Goal: Task Accomplishment & Management: Manage account settings

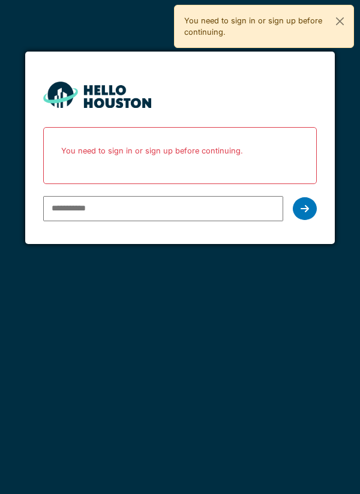
type input "**********"
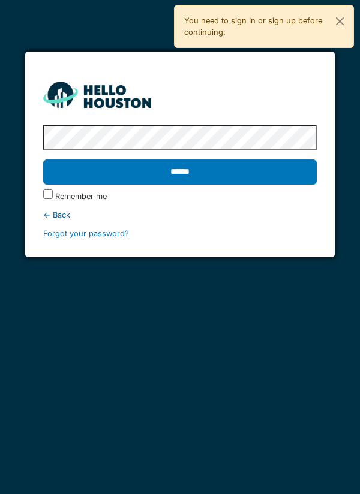
click at [222, 169] on input "******" at bounding box center [180, 172] width 274 height 25
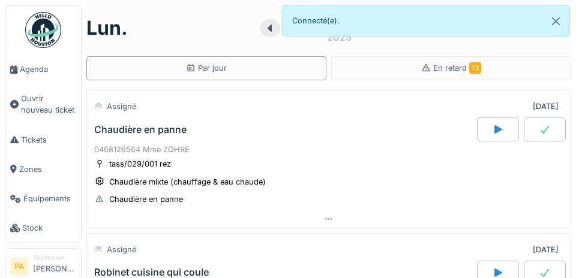
click at [37, 71] on span "Agenda" at bounding box center [48, 69] width 56 height 11
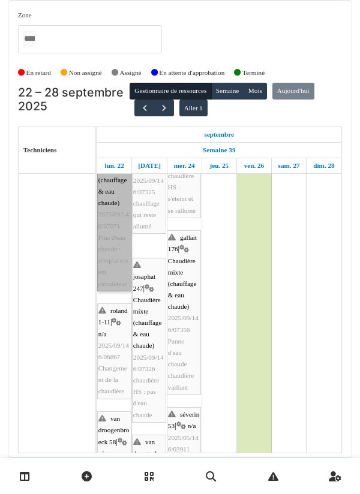
click at [123, 247] on link "roland 1-11 | Chaudière mixte (chauffage & eau chaude) 2025/09/146/07071 Plus d…" at bounding box center [114, 209] width 34 height 165
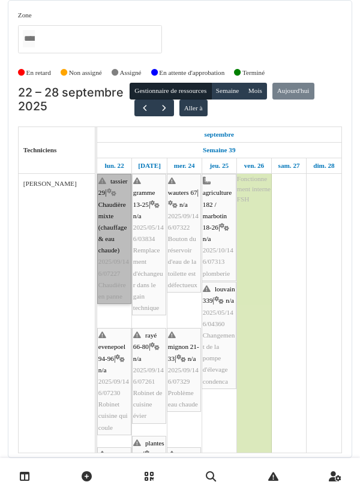
click at [125, 227] on link "tassier 29 | Chaudière mixte (chauffage & eau chaude) 2025/09/146/07227 Chaudiè…" at bounding box center [114, 239] width 34 height 130
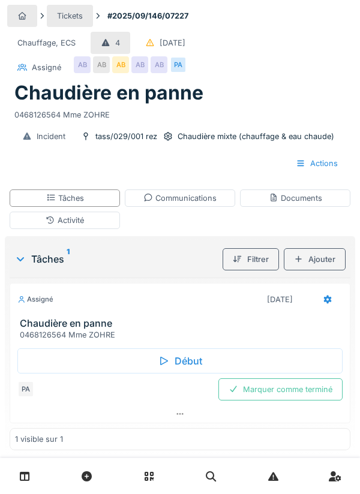
click at [106, 195] on div "Tâches" at bounding box center [65, 198] width 110 height 17
click at [188, 359] on div "Début" at bounding box center [179, 361] width 325 height 25
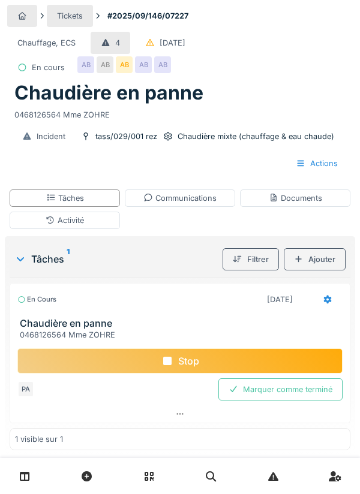
click at [102, 221] on div "Activité" at bounding box center [65, 220] width 110 height 17
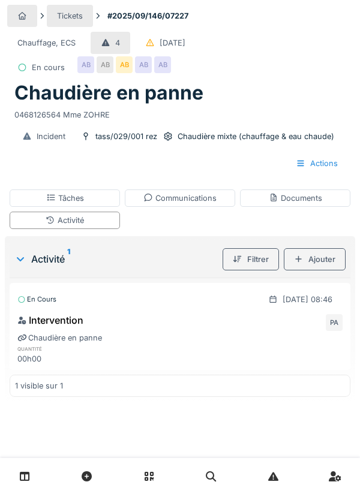
click at [323, 264] on div "Ajouter" at bounding box center [315, 259] width 62 height 22
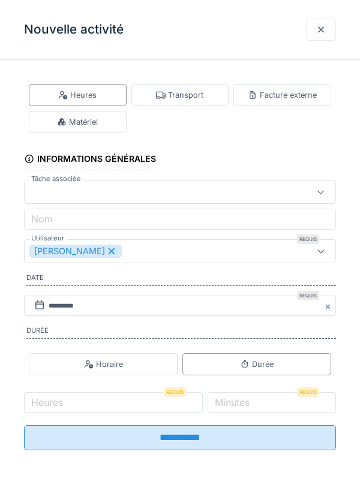
click at [191, 98] on div "Transport" at bounding box center [179, 94] width 47 height 11
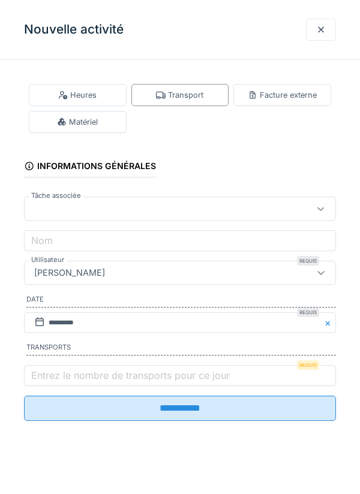
click at [104, 374] on label "Entrez le nombre de transports pour ce jour" at bounding box center [130, 375] width 203 height 14
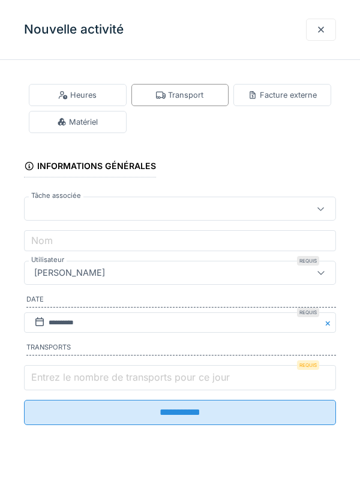
click at [104, 374] on input "Entrez le nombre de transports pour ce jour" at bounding box center [180, 377] width 312 height 25
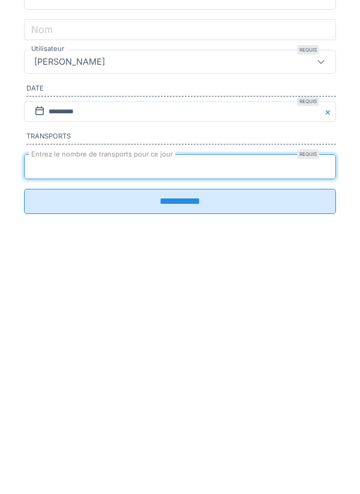
type input "*"
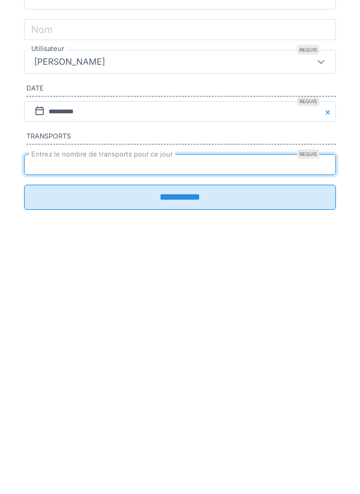
click at [250, 412] on input "**********" at bounding box center [180, 408] width 312 height 25
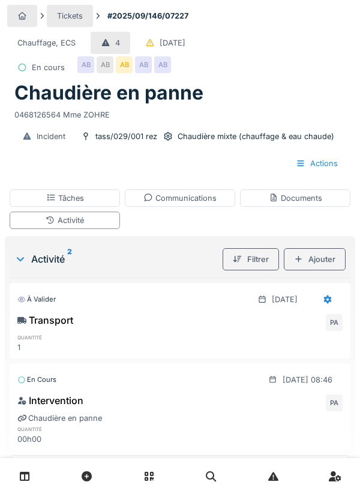
click at [213, 198] on div "Communications" at bounding box center [179, 198] width 73 height 11
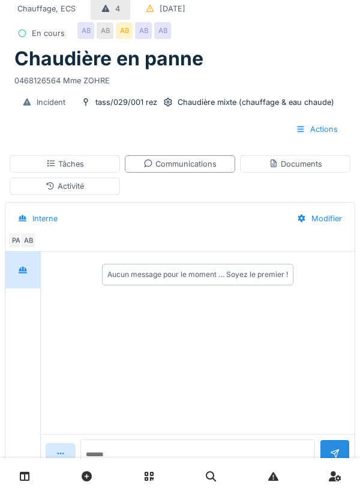
scroll to position [74, 0]
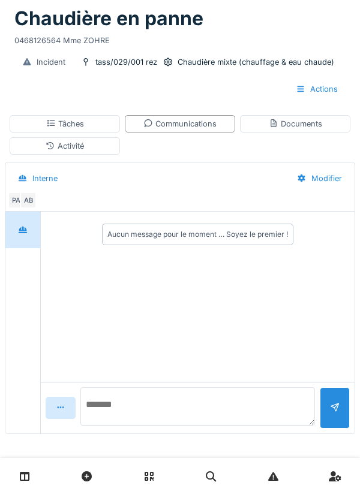
click at [175, 410] on textarea at bounding box center [197, 407] width 235 height 38
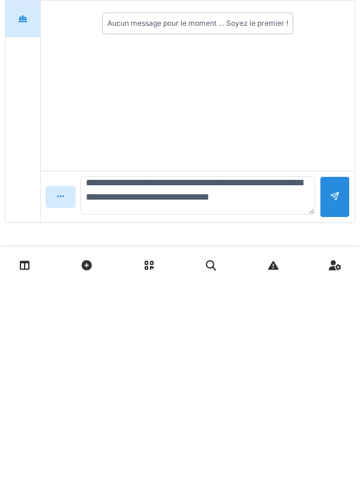
scroll to position [0, 0]
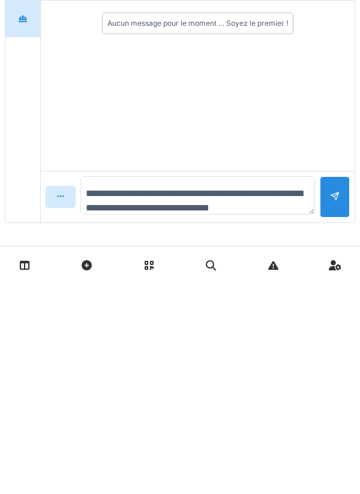
type textarea "**********"
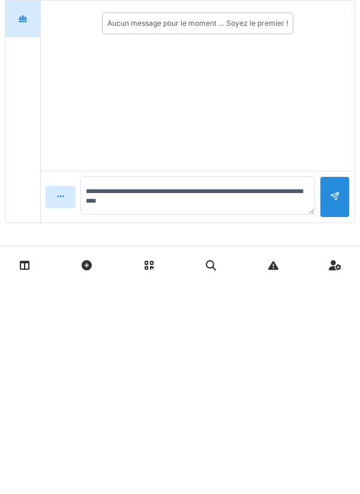
click at [336, 407] on div at bounding box center [335, 408] width 10 height 11
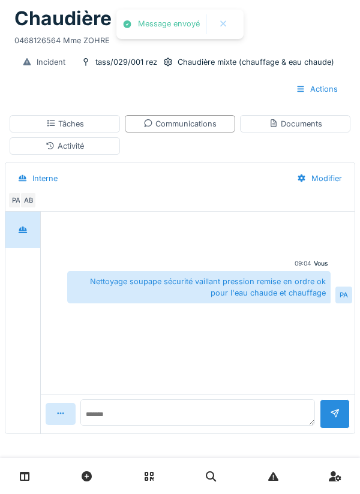
click at [299, 130] on div "Documents" at bounding box center [295, 123] width 110 height 17
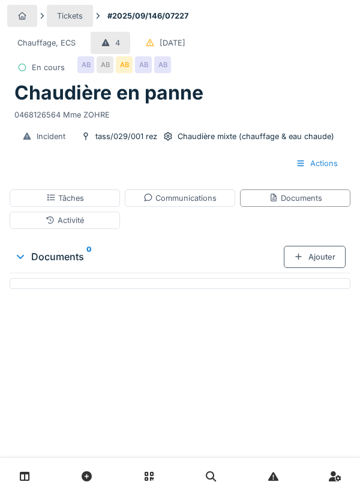
click at [299, 202] on div "Documents" at bounding box center [295, 198] width 53 height 11
click at [323, 256] on div "Ajouter" at bounding box center [315, 257] width 62 height 22
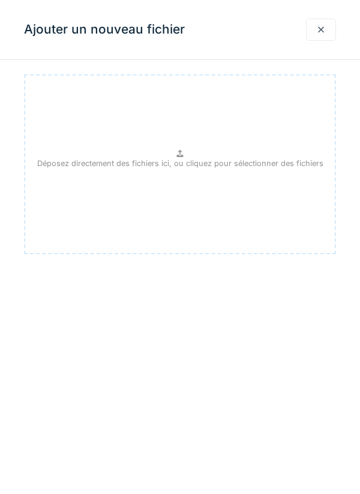
click at [210, 159] on p "Déposez directement des fichiers ici, ou cliquez pour sélectionner des fichiers" at bounding box center [180, 163] width 286 height 11
type input "**********"
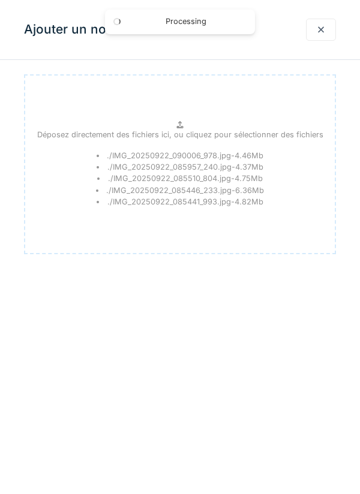
click at [357, 31] on div "Ajouter un nouveau fichier" at bounding box center [180, 30] width 360 height 60
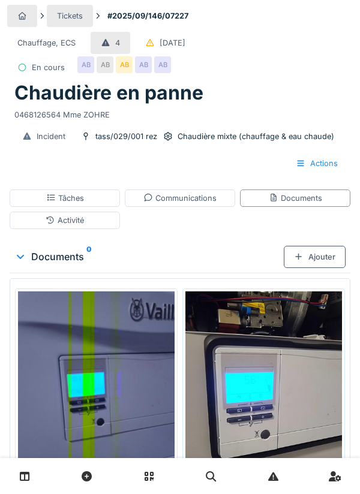
click at [81, 200] on div "Tâches" at bounding box center [65, 198] width 38 height 11
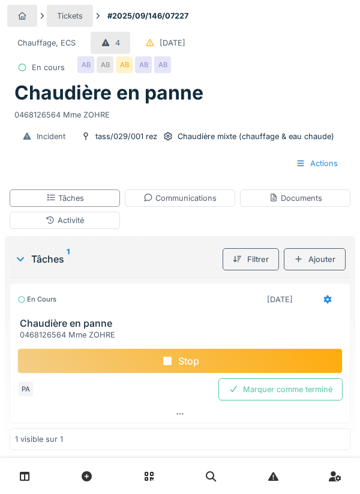
click at [276, 397] on div "Marquer comme terminé" at bounding box center [280, 390] width 124 height 22
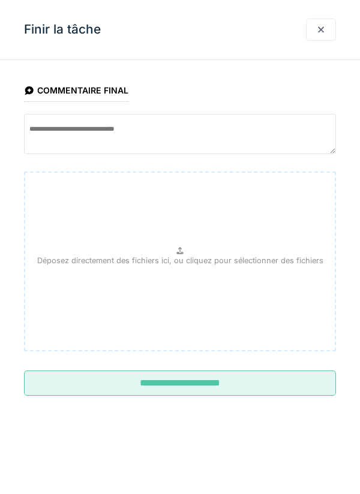
click at [237, 385] on input "**********" at bounding box center [180, 383] width 312 height 25
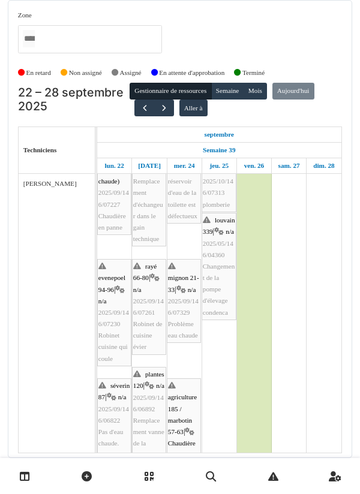
scroll to position [69, 0]
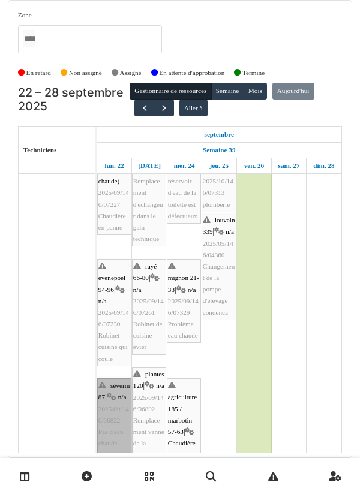
click at [116, 407] on link "séverin 87 | n/a 2025/09/146/06822 Pas d'eau chaude. Madame Pacvoska 0484718816" at bounding box center [114, 444] width 34 height 130
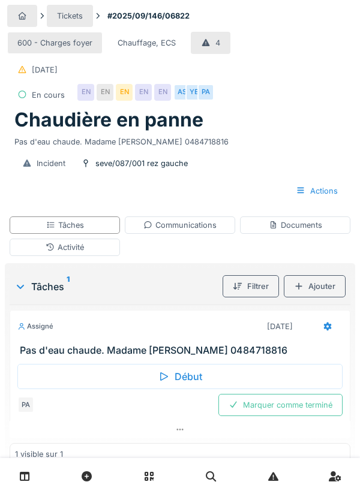
click at [352, 292] on div "Tâches 1 Filtrer Ajouter Assigné 22/09/2025 Pas d'eau chaude. Madame Pacvoska 0…" at bounding box center [180, 366] width 350 height 207
click at [98, 227] on div "Tâches" at bounding box center [65, 225] width 110 height 17
click at [198, 370] on div "Début" at bounding box center [179, 376] width 325 height 25
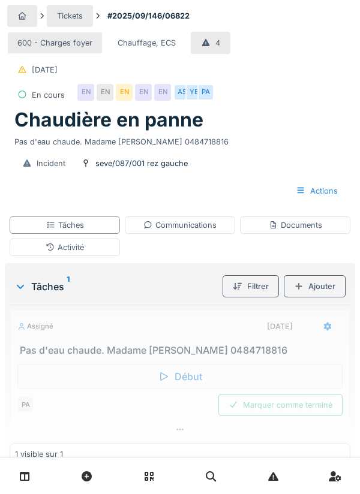
click at [100, 252] on div "Activité" at bounding box center [65, 247] width 110 height 17
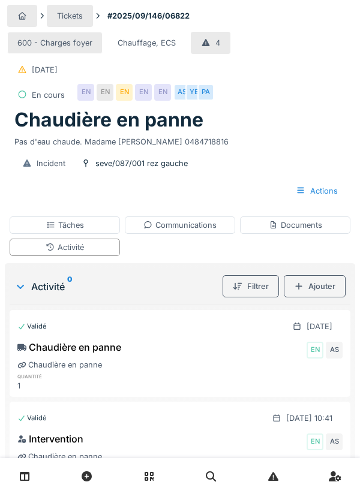
click at [319, 286] on div "Ajouter" at bounding box center [315, 286] width 62 height 22
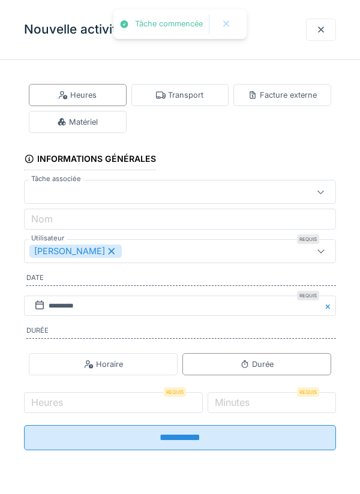
click at [191, 97] on div "Transport" at bounding box center [179, 94] width 47 height 11
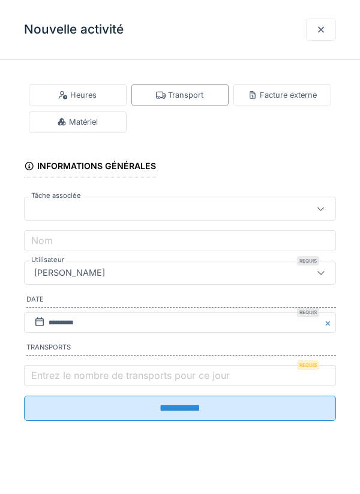
click at [87, 377] on label "Entrez le nombre de transports pour ce jour" at bounding box center [130, 375] width 203 height 14
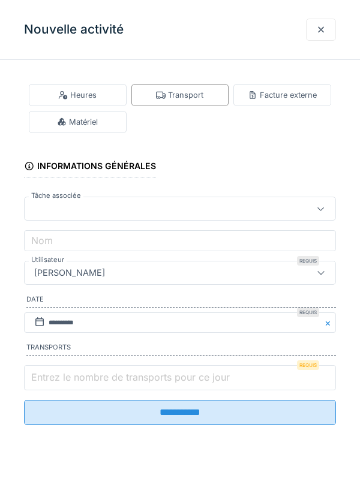
click at [87, 377] on input "Entrez le nombre de transports pour ce jour" at bounding box center [180, 377] width 312 height 25
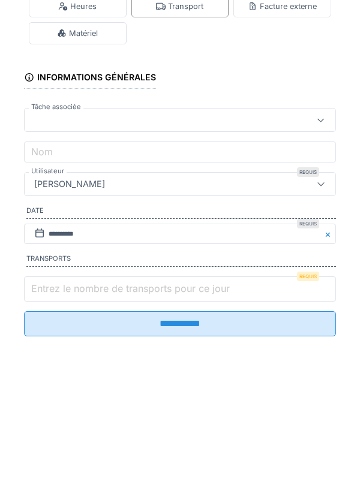
scroll to position [29, 0]
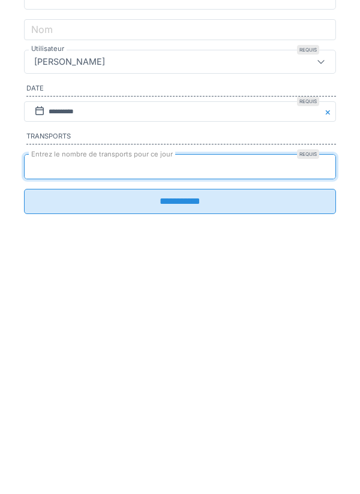
type input "*"
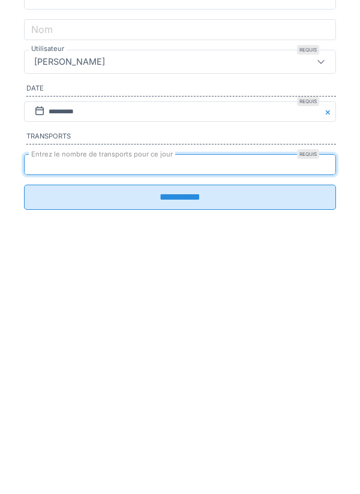
click at [238, 413] on input "**********" at bounding box center [180, 408] width 312 height 25
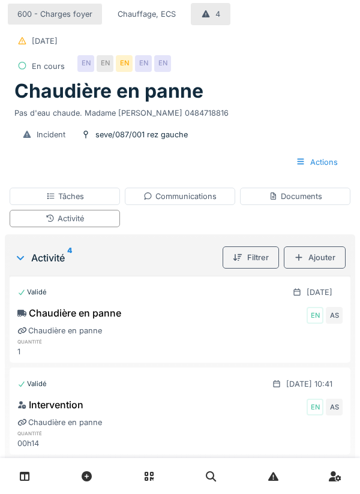
scroll to position [201, 0]
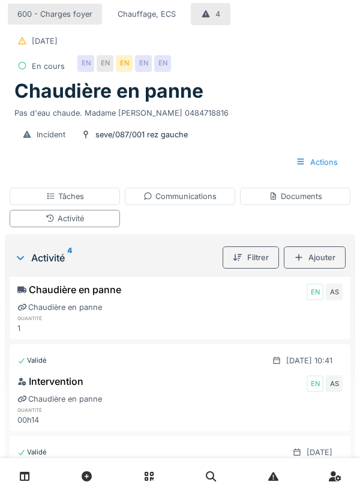
click at [203, 201] on div "Communications" at bounding box center [179, 196] width 73 height 11
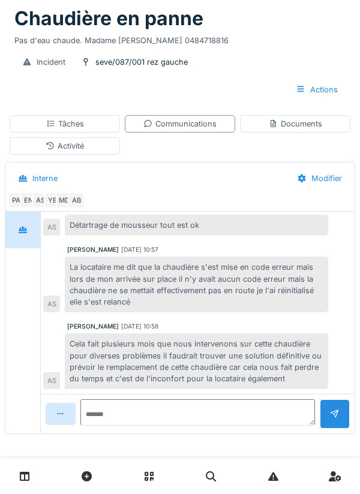
scroll to position [4, 0]
click at [197, 406] on textarea at bounding box center [197, 413] width 235 height 26
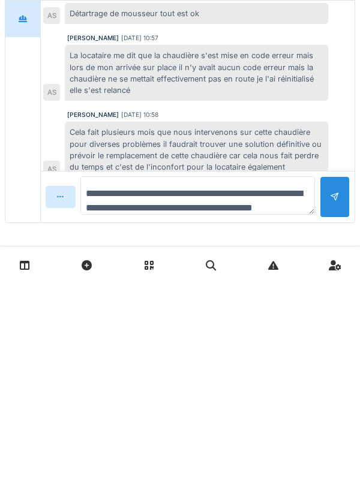
scroll to position [14, 0]
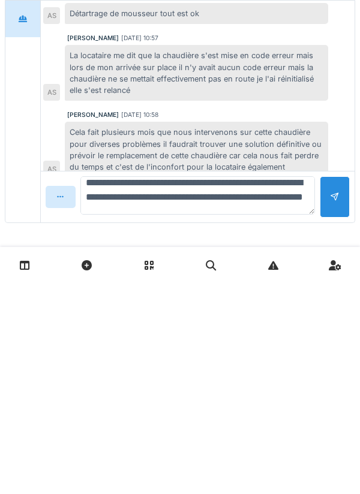
click at [118, 404] on textarea "**********" at bounding box center [197, 407] width 235 height 38
click at [121, 408] on textarea "**********" at bounding box center [197, 407] width 235 height 38
type textarea "**********"
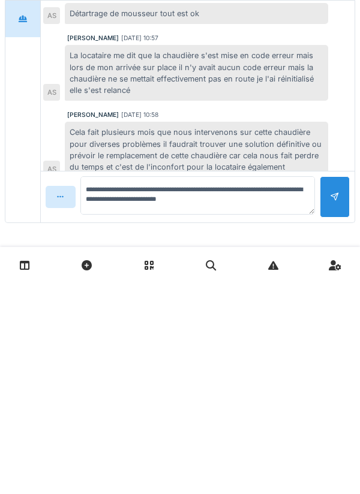
click at [337, 410] on div at bounding box center [335, 408] width 10 height 11
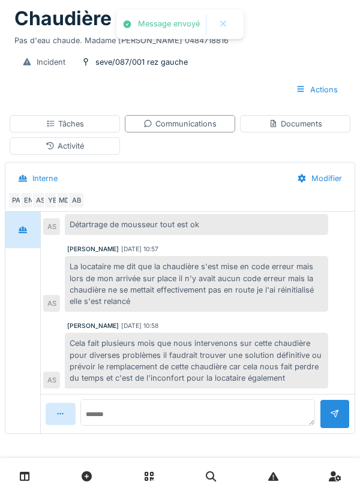
scroll to position [111, 0]
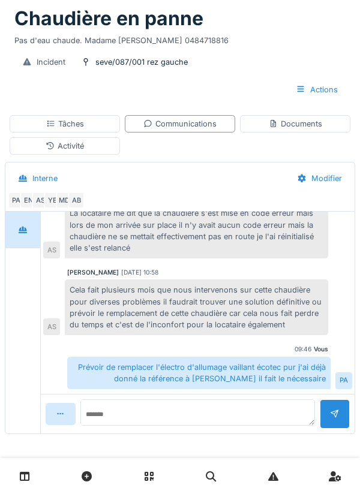
click at [208, 125] on div "Communications" at bounding box center [179, 123] width 73 height 11
click at [300, 122] on div "Documents" at bounding box center [295, 123] width 53 height 11
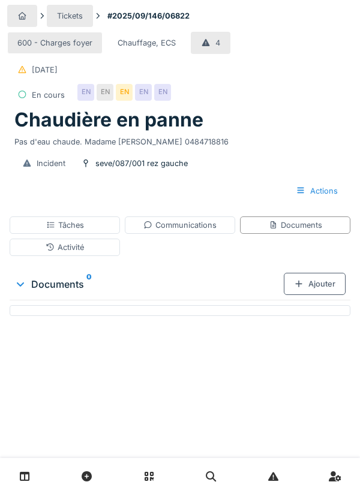
click at [323, 284] on div "Ajouter" at bounding box center [315, 284] width 62 height 22
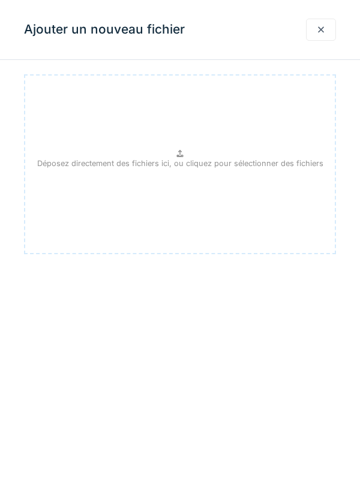
click at [222, 161] on p "Déposez directement des fichiers ici, ou cliquez pour sélectionner des fichiers" at bounding box center [180, 163] width 286 height 11
type input "**********"
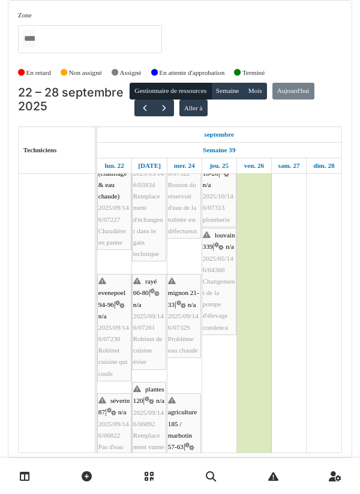
scroll to position [54, 0]
click at [119, 421] on link "séverin 87 | n/a 2025/09/146/06822 Pas d'eau chaude. Madame [PERSON_NAME] 04847…" at bounding box center [114, 459] width 34 height 130
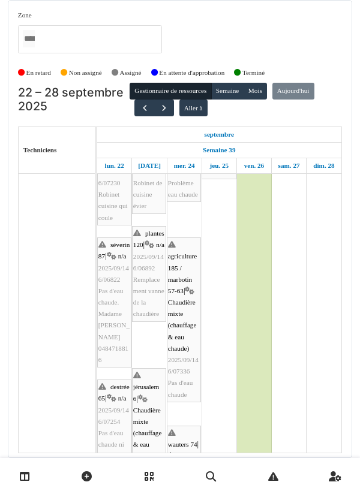
scroll to position [0, 0]
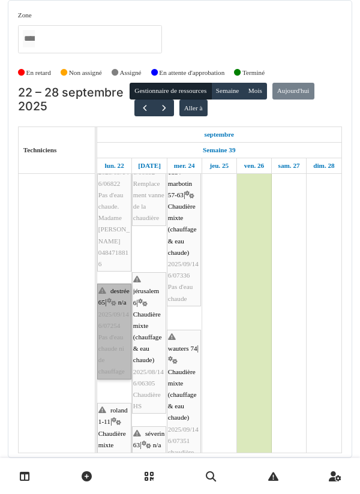
click at [116, 362] on link "destrée 65 | n/a 2025/09/146/07254 Pas d'eau chaude ni de chauffage" at bounding box center [114, 332] width 34 height 96
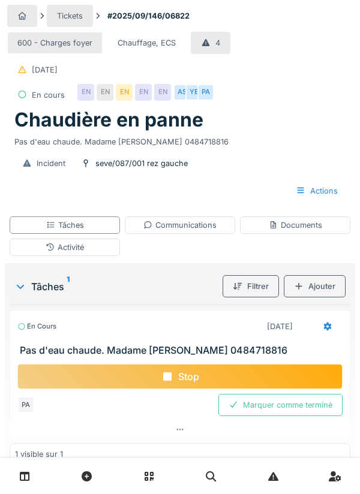
click at [201, 227] on div "Communications" at bounding box center [179, 225] width 73 height 11
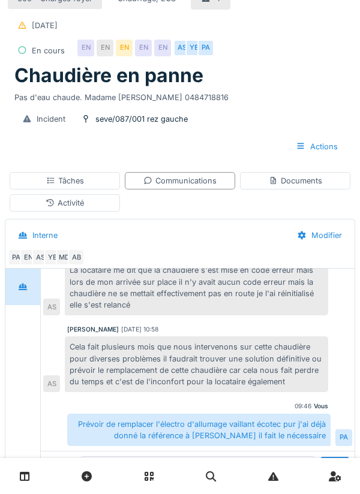
scroll to position [85, 0]
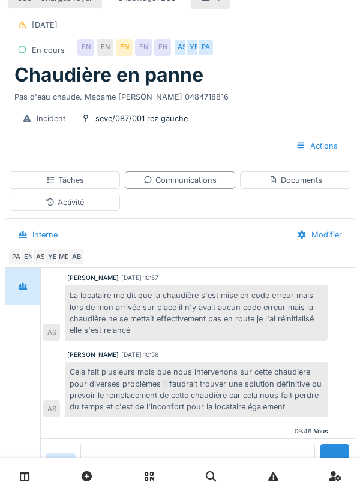
click at [221, 482] on textarea at bounding box center [197, 463] width 235 height 38
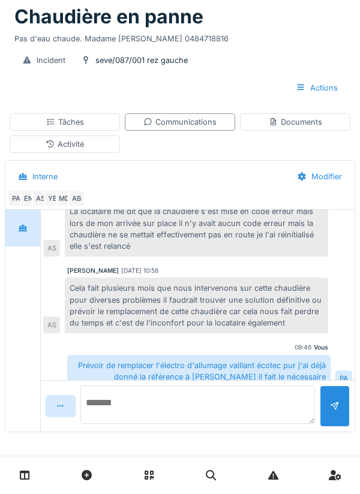
scroll to position [110, 0]
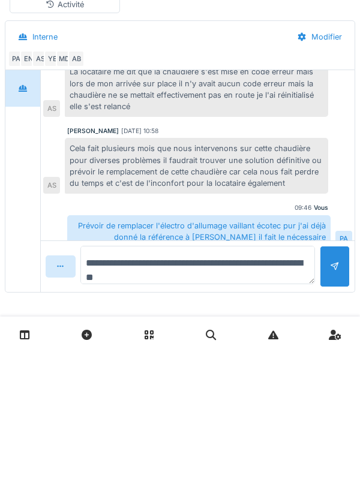
type textarea "**********"
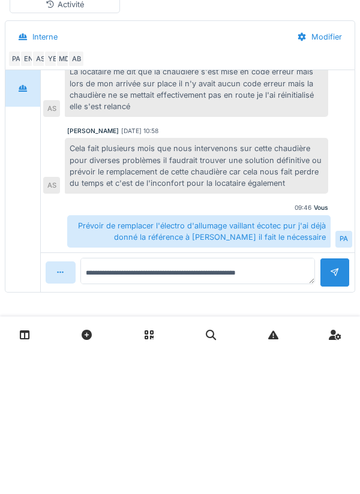
click at [340, 409] on div at bounding box center [335, 414] width 30 height 29
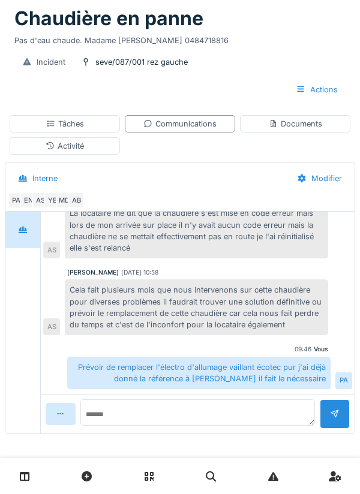
scroll to position [125, 0]
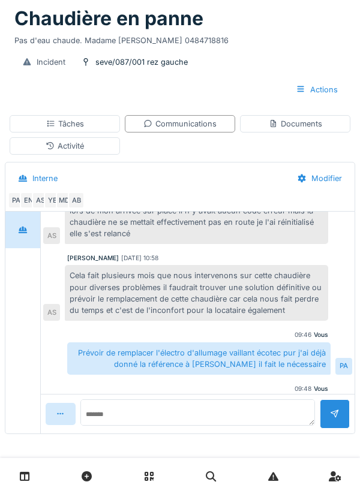
click at [106, 126] on div "Tâches" at bounding box center [65, 123] width 110 height 17
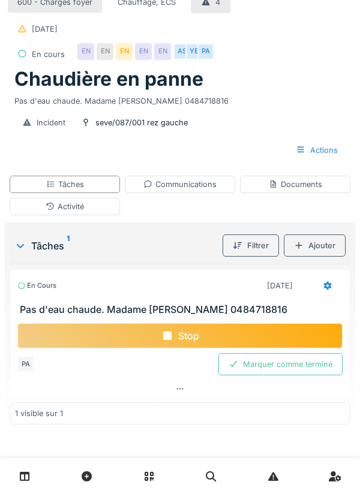
scroll to position [41, 0]
click at [271, 332] on div "Stop" at bounding box center [179, 335] width 325 height 25
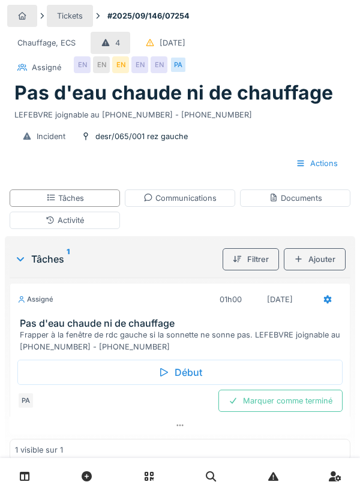
click at [192, 367] on div "Début" at bounding box center [179, 372] width 325 height 25
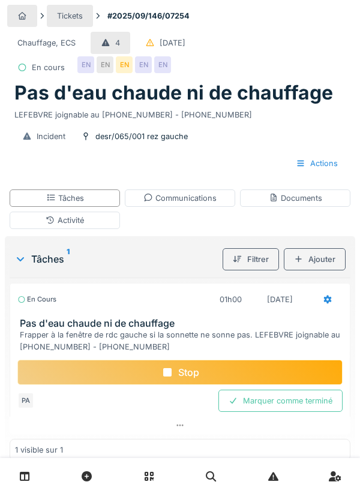
click at [105, 218] on div "Activité" at bounding box center [65, 220] width 110 height 17
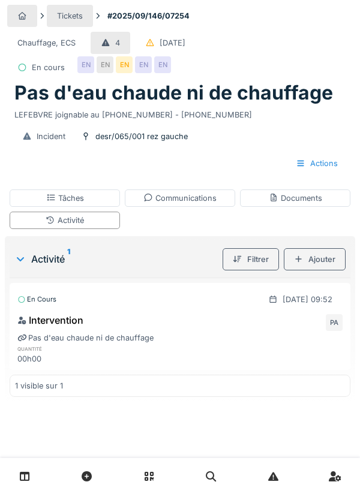
click at [321, 259] on div "Ajouter" at bounding box center [315, 259] width 62 height 22
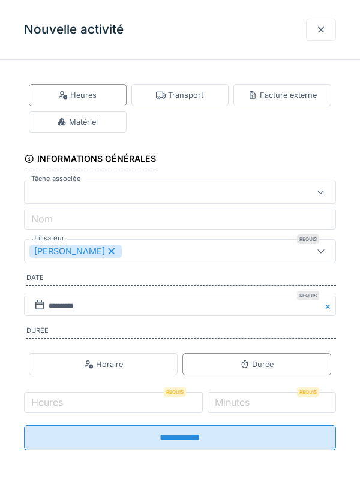
click at [179, 94] on div "Transport" at bounding box center [179, 94] width 47 height 11
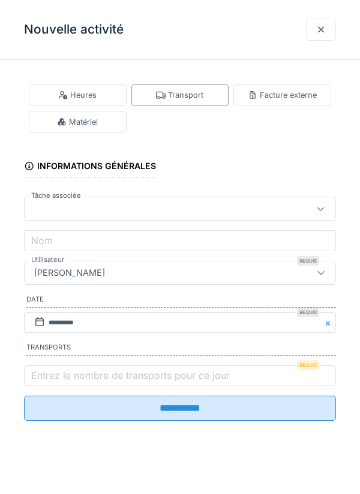
click at [66, 382] on label "Entrez le nombre de transports pour ce jour" at bounding box center [130, 375] width 203 height 14
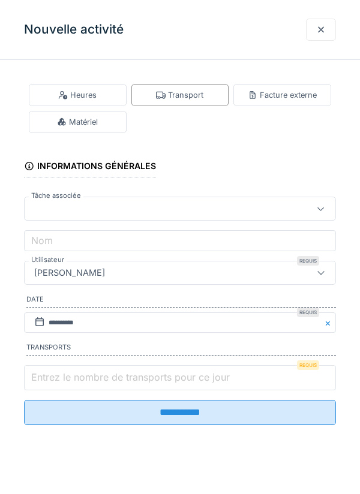
click at [66, 382] on input "Entrez le nombre de transports pour ce jour" at bounding box center [180, 377] width 312 height 25
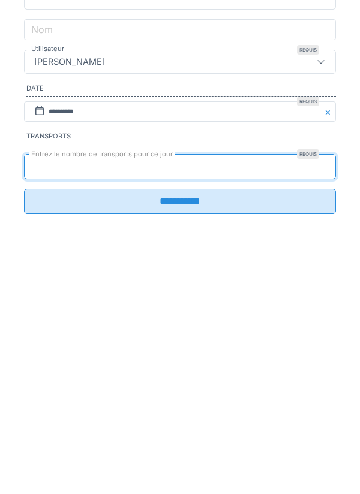
type input "*"
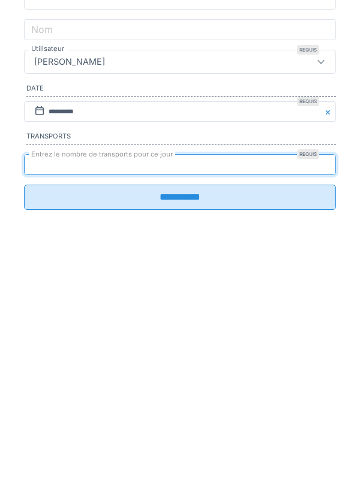
click at [196, 419] on input "**********" at bounding box center [180, 408] width 312 height 25
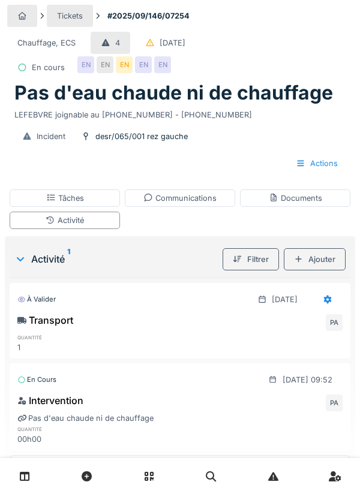
click at [353, 268] on div "Activité 1 Filtrer Ajouter À valider [DATE] Transport PA quantité 1 En cours [D…" at bounding box center [180, 359] width 350 height 246
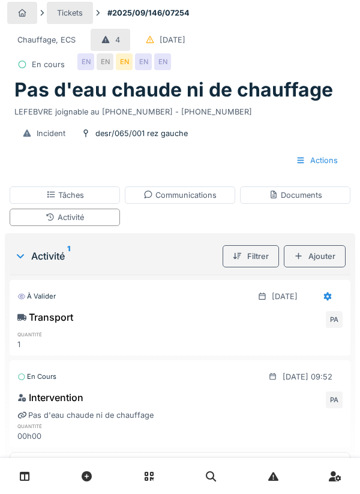
scroll to position [3, 0]
click at [211, 197] on div "Communications" at bounding box center [179, 195] width 73 height 11
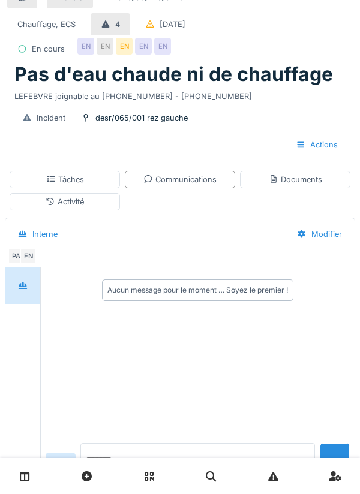
click at [194, 482] on textarea at bounding box center [197, 462] width 235 height 38
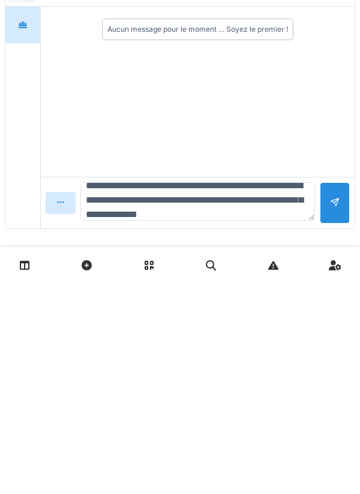
scroll to position [28, 0]
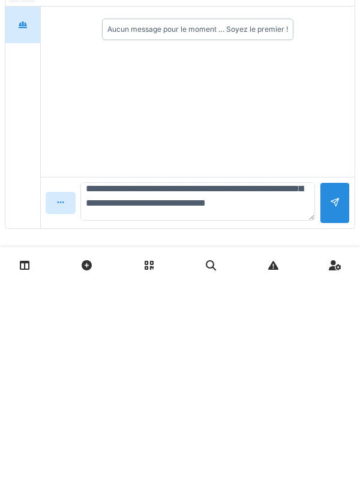
click at [111, 425] on textarea "**********" at bounding box center [197, 413] width 235 height 38
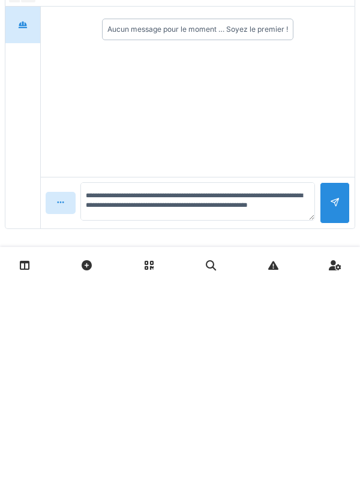
click at [223, 431] on div "**********" at bounding box center [197, 414] width 235 height 41
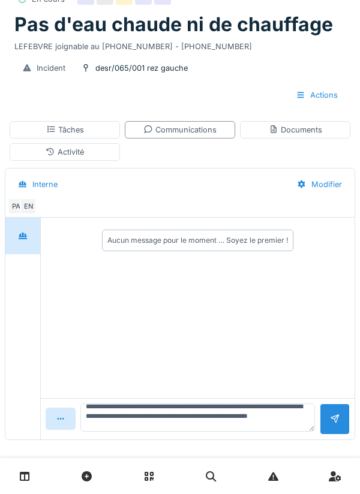
scroll to position [23, 0]
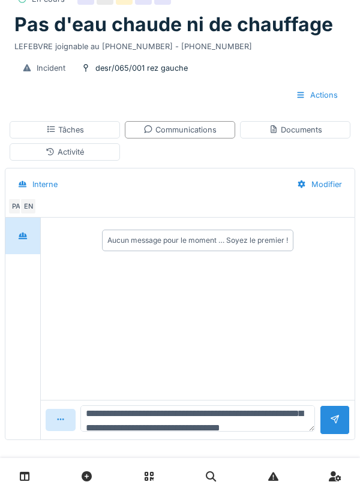
click at [166, 413] on textarea "**********" at bounding box center [197, 419] width 235 height 26
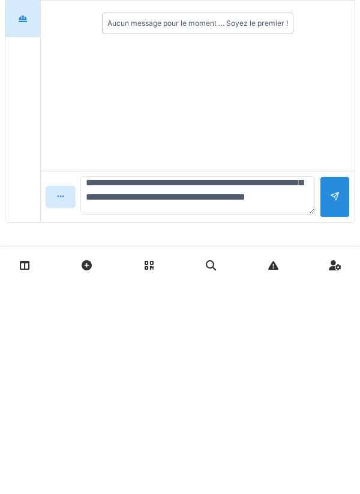
scroll to position [57, 0]
type textarea "**********"
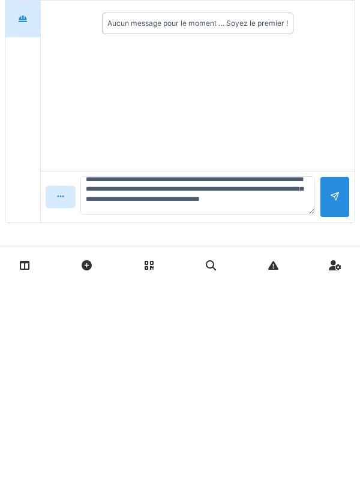
click at [340, 408] on div at bounding box center [335, 408] width 30 height 41
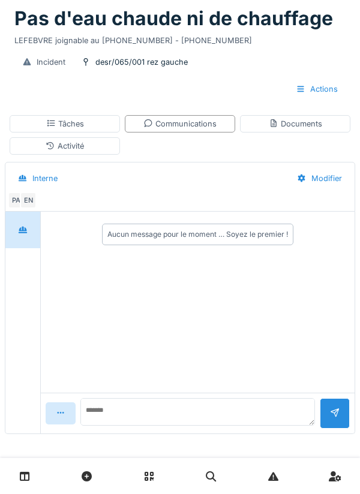
scroll to position [0, 0]
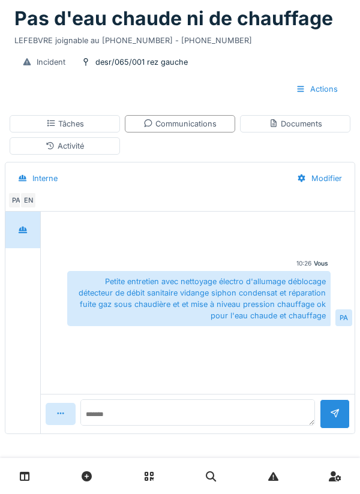
click at [324, 182] on div "Modifier" at bounding box center [319, 178] width 65 height 22
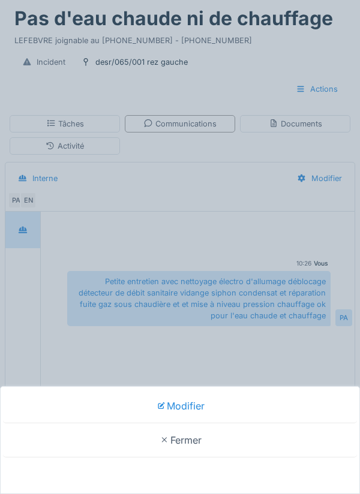
click at [269, 242] on div "Modifier Fermer" at bounding box center [180, 247] width 360 height 494
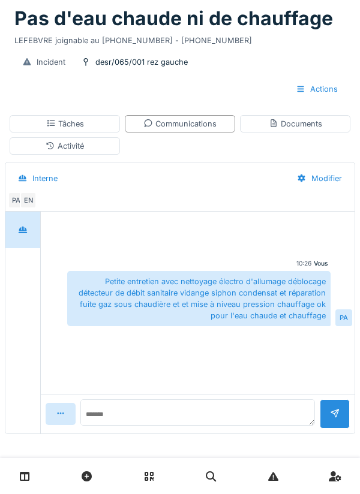
click at [300, 123] on div "Documents" at bounding box center [295, 123] width 53 height 11
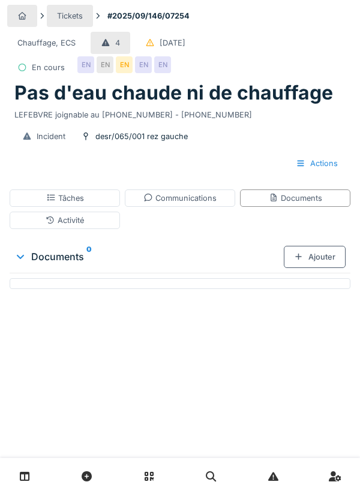
click at [317, 256] on div "Ajouter" at bounding box center [315, 257] width 62 height 22
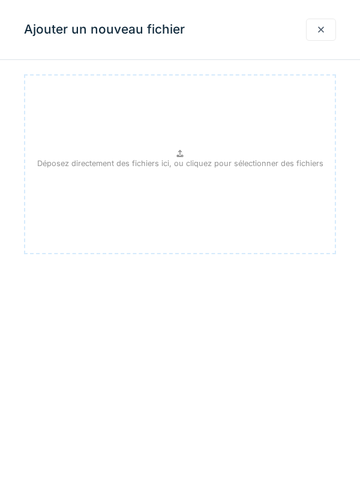
click at [216, 158] on p "Déposez directement des fichiers ici, ou cliquez pour sélectionner des fichiers" at bounding box center [180, 163] width 286 height 11
type input "**********"
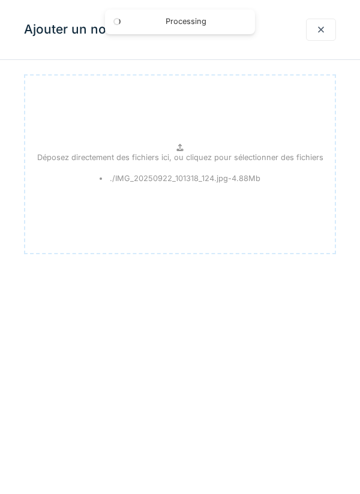
click at [226, 136] on div "Déposez directement des fichiers ici, ou cliquez pour sélectionner des fichiers…" at bounding box center [180, 164] width 312 height 180
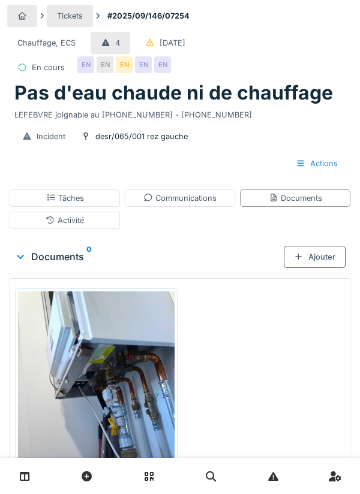
click at [106, 197] on div "Tâches" at bounding box center [65, 198] width 110 height 17
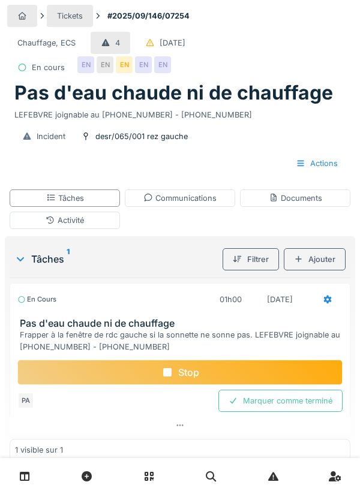
click at [289, 400] on div "Marquer comme terminé" at bounding box center [280, 401] width 124 height 22
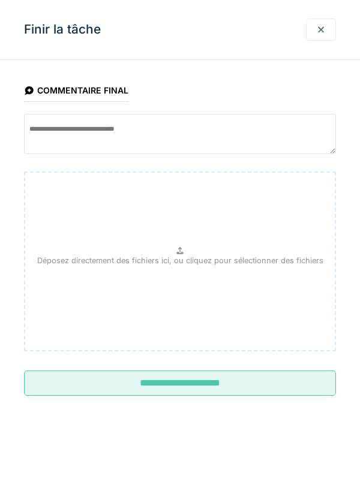
click at [198, 387] on input "**********" at bounding box center [180, 383] width 312 height 25
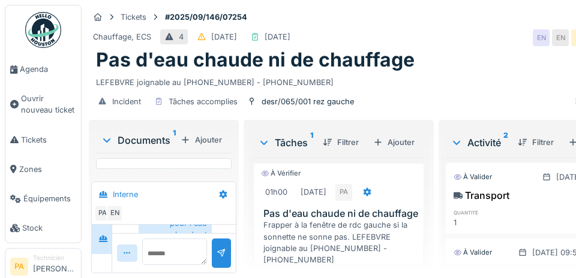
scroll to position [244, 0]
click at [47, 71] on span "Agenda" at bounding box center [48, 69] width 56 height 11
